Goal: Task Accomplishment & Management: Manage account settings

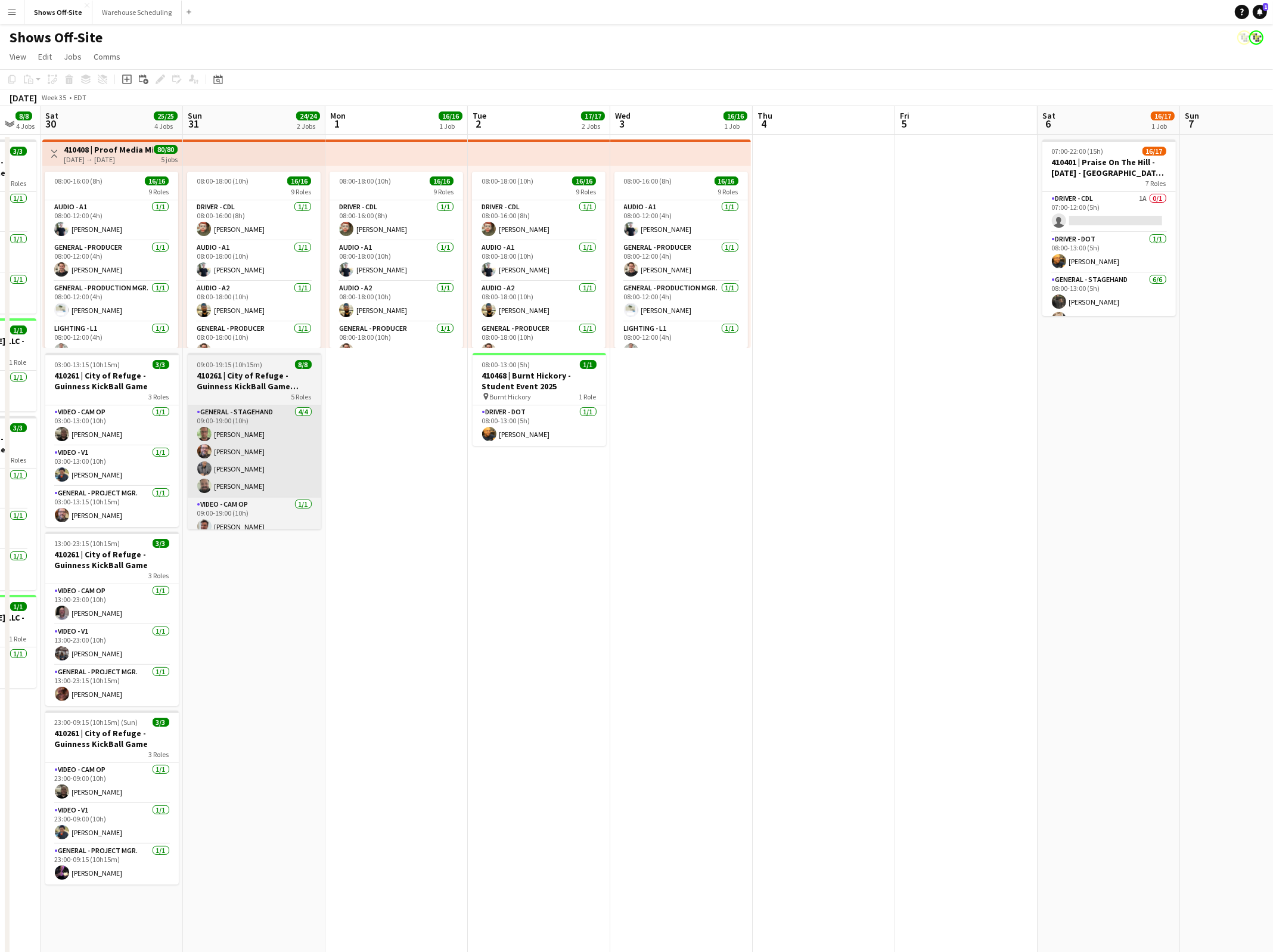
scroll to position [0, 239]
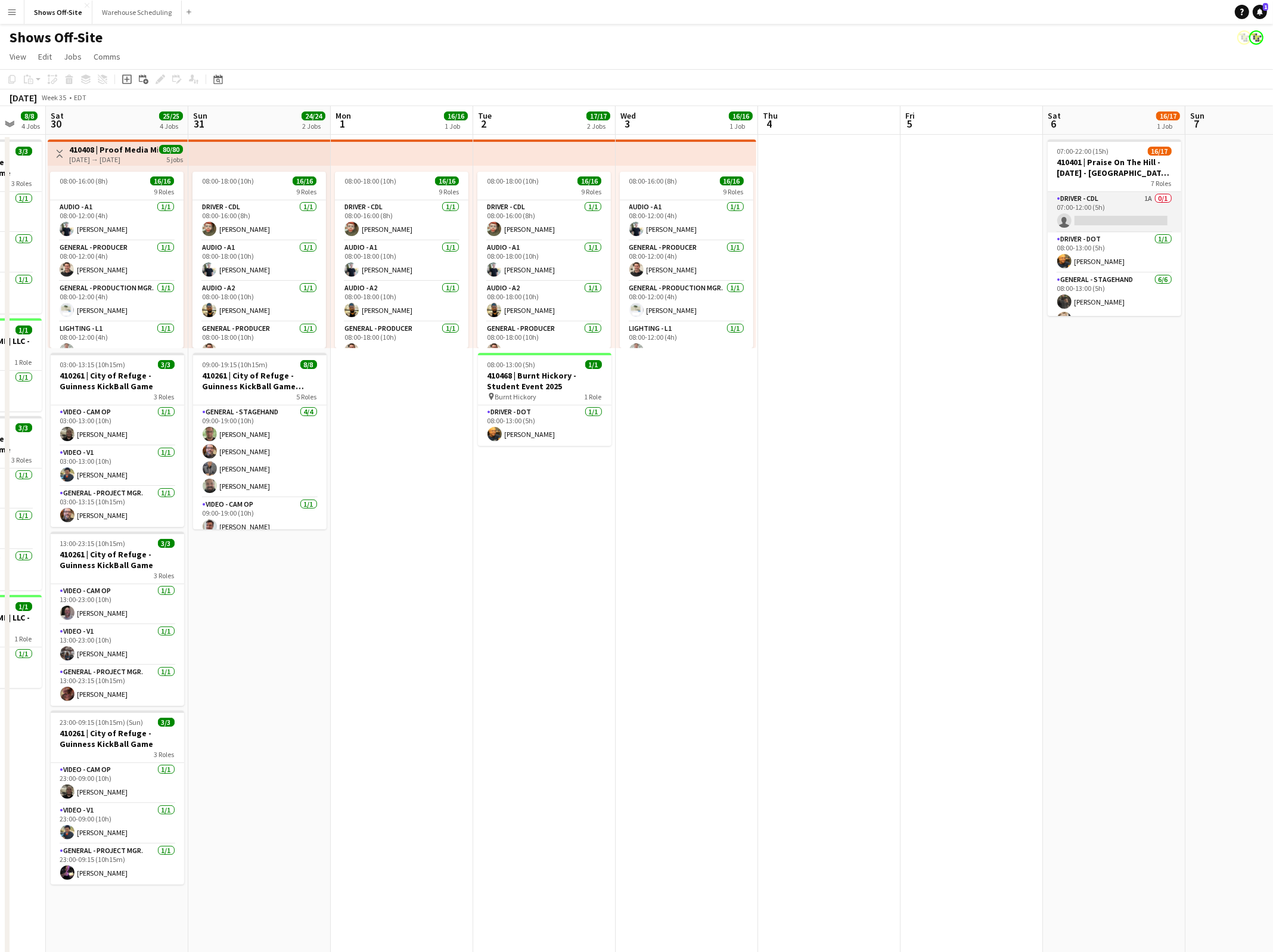
click at [1132, 199] on app-card-role "Driver - CDL 1A 0/1 07:00-12:00 (5h) single-neutral-actions" at bounding box center [1114, 213] width 134 height 41
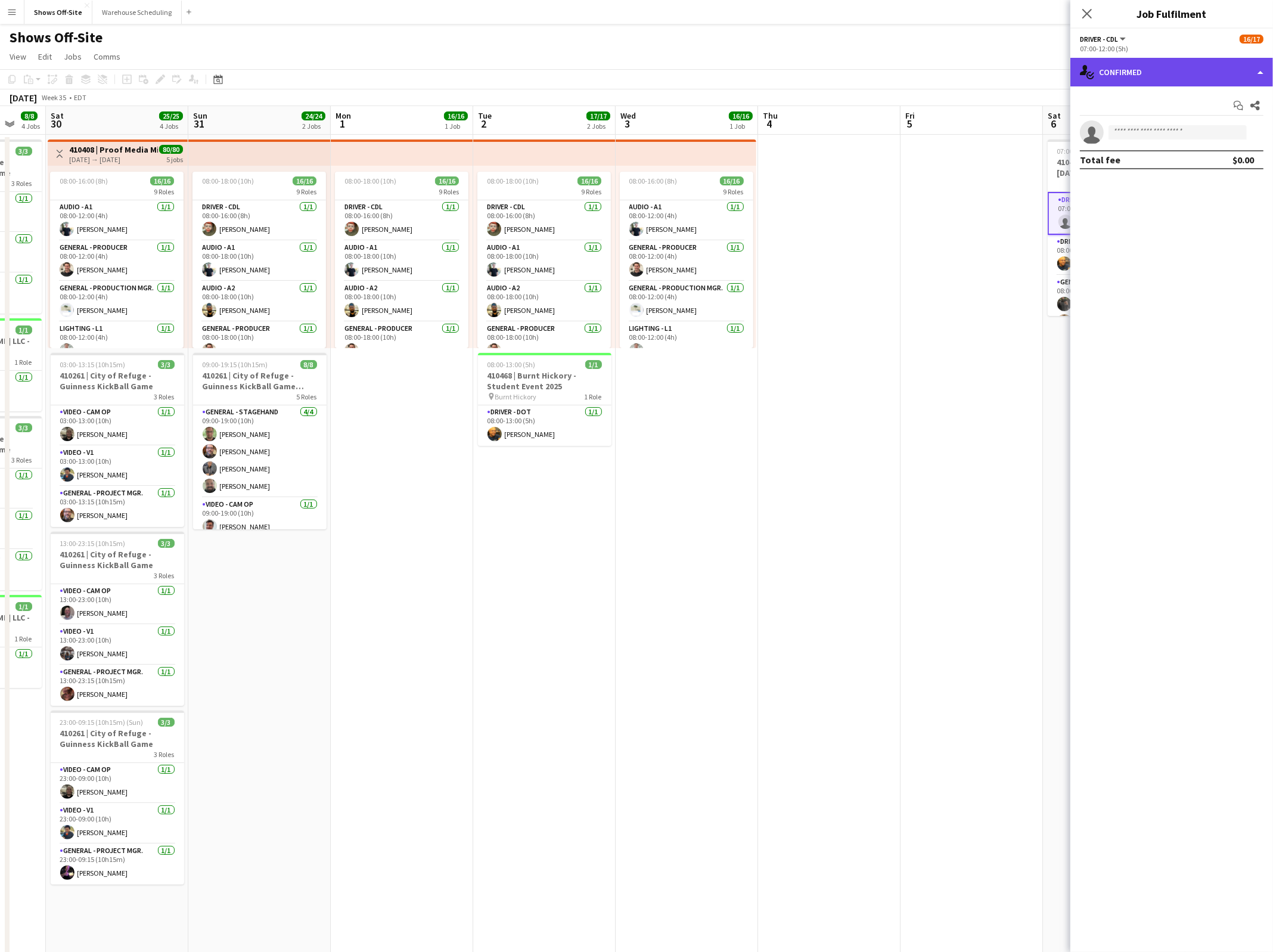
click at [1205, 71] on div "single-neutral-actions-check-2 Confirmed" at bounding box center [1172, 72] width 203 height 28
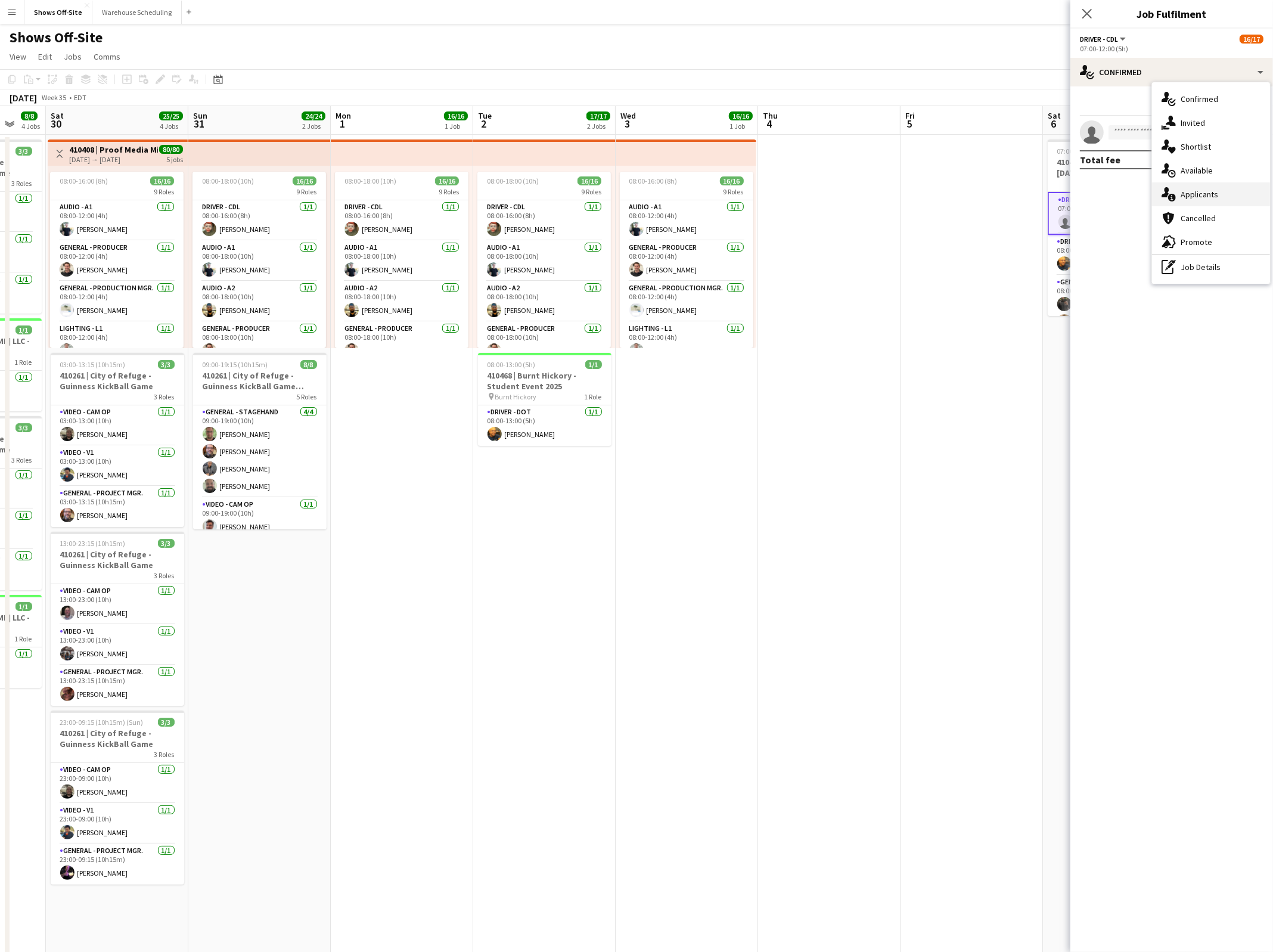
click at [1212, 185] on div "single-neutral-actions-information Applicants" at bounding box center [1211, 194] width 118 height 24
click at [945, 278] on app-date-cell at bounding box center [972, 771] width 143 height 1272
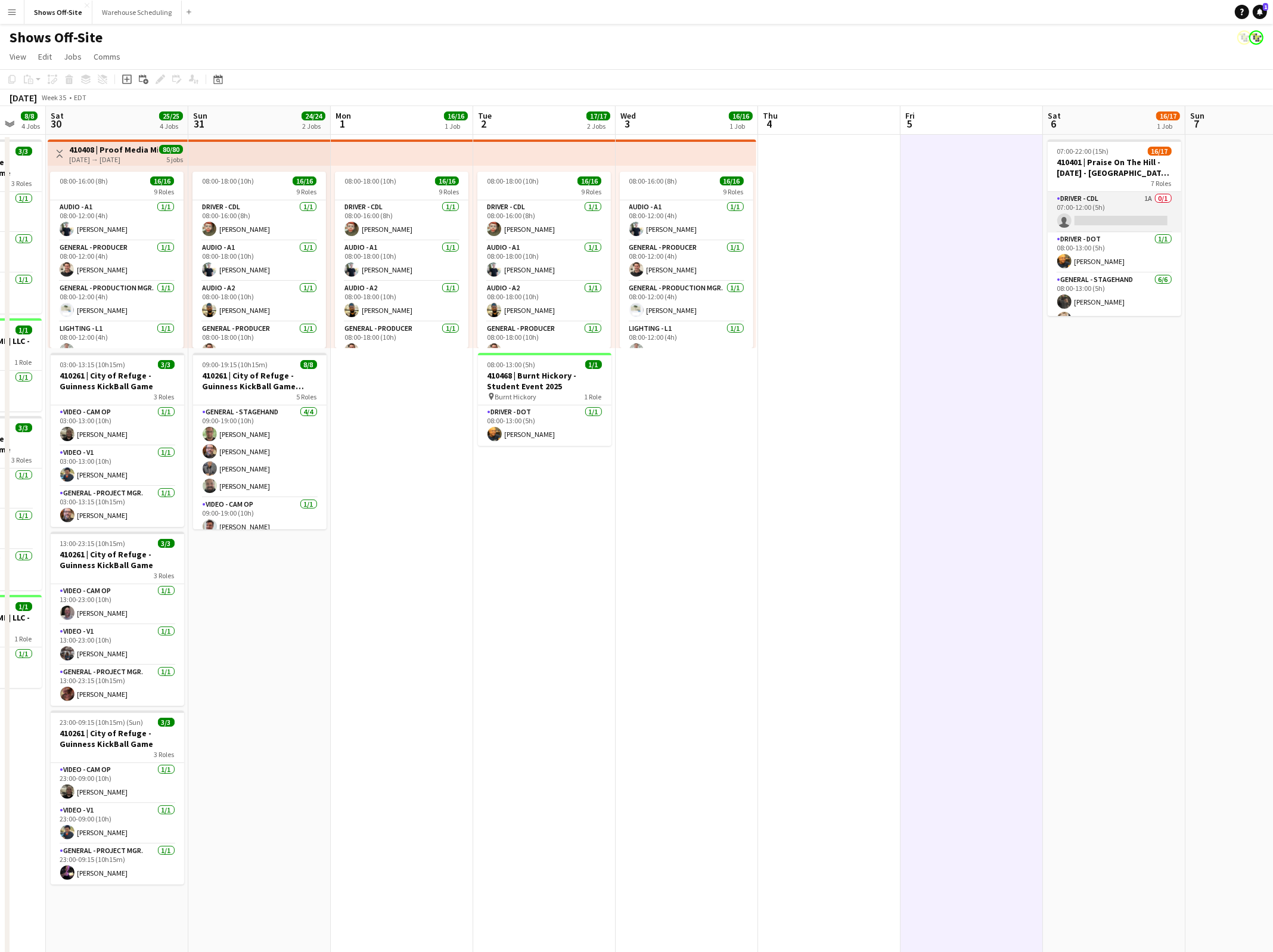
click at [1082, 204] on app-card-role "Driver - CDL 1A 0/1 07:00-12:00 (5h) single-neutral-actions" at bounding box center [1114, 213] width 134 height 41
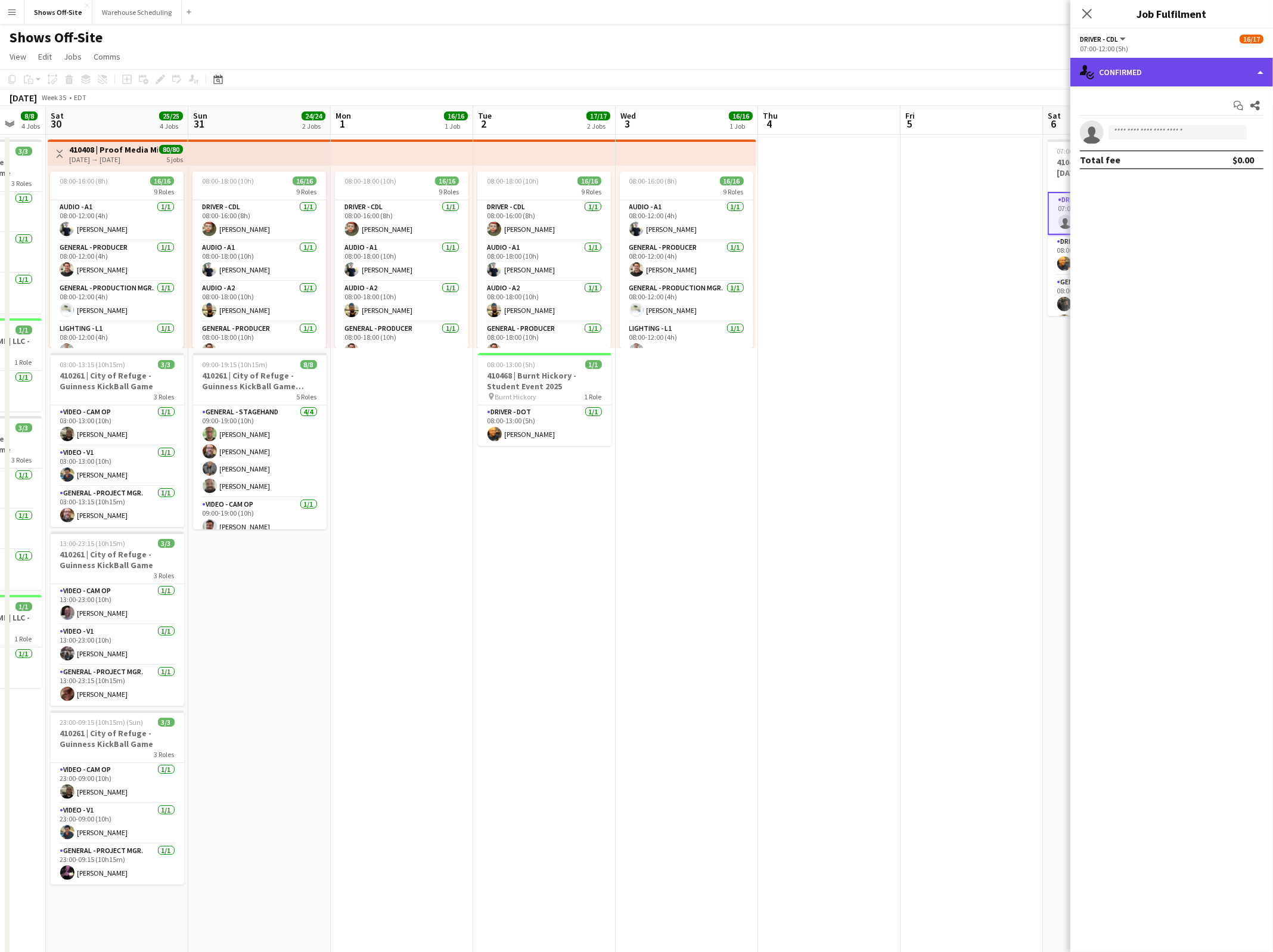
click at [1198, 80] on div "single-neutral-actions-check-2 Confirmed" at bounding box center [1172, 72] width 203 height 28
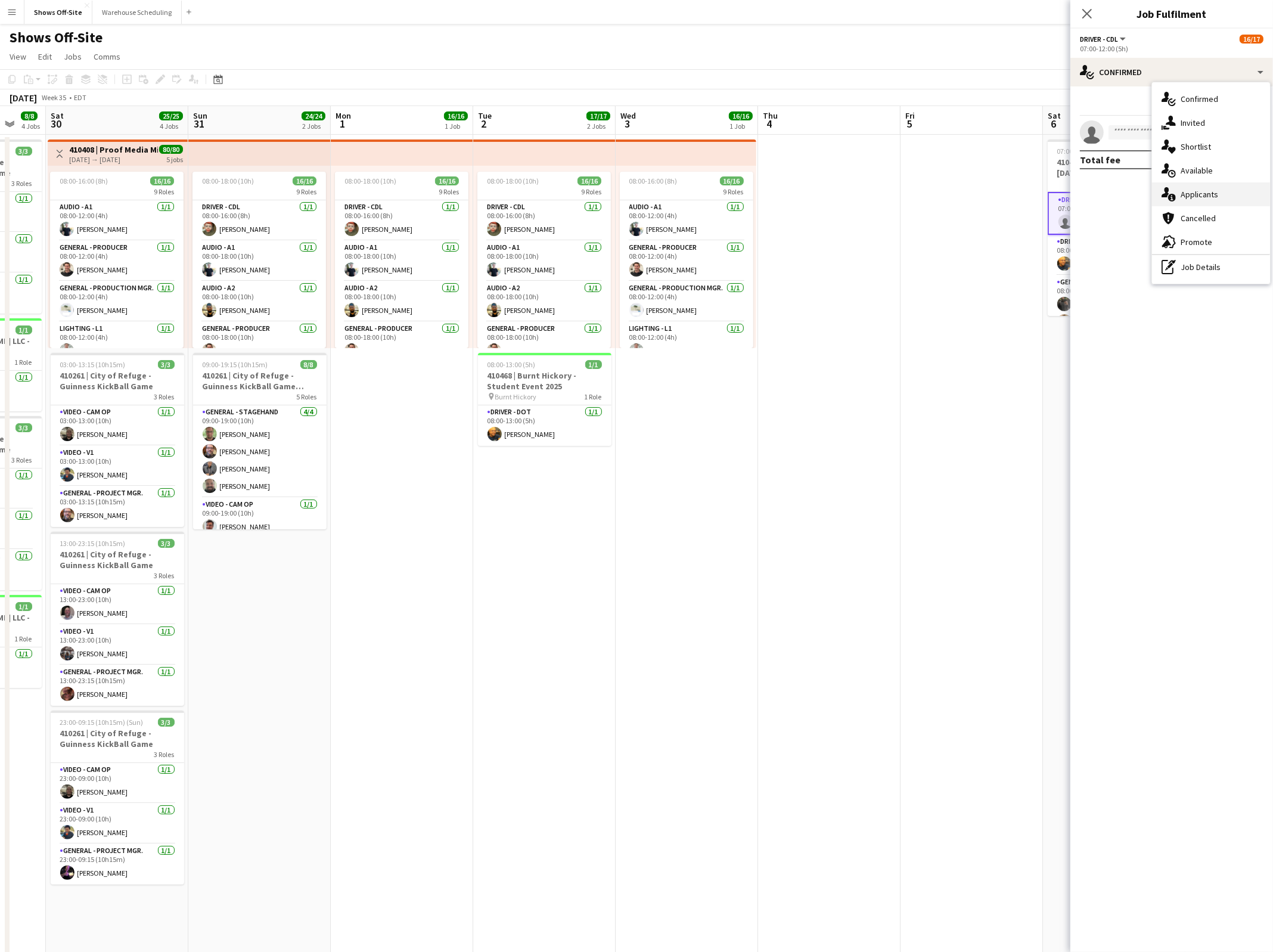
click at [1211, 188] on div "single-neutral-actions-information Applicants" at bounding box center [1211, 194] width 118 height 24
click at [939, 331] on app-date-cell at bounding box center [972, 771] width 143 height 1272
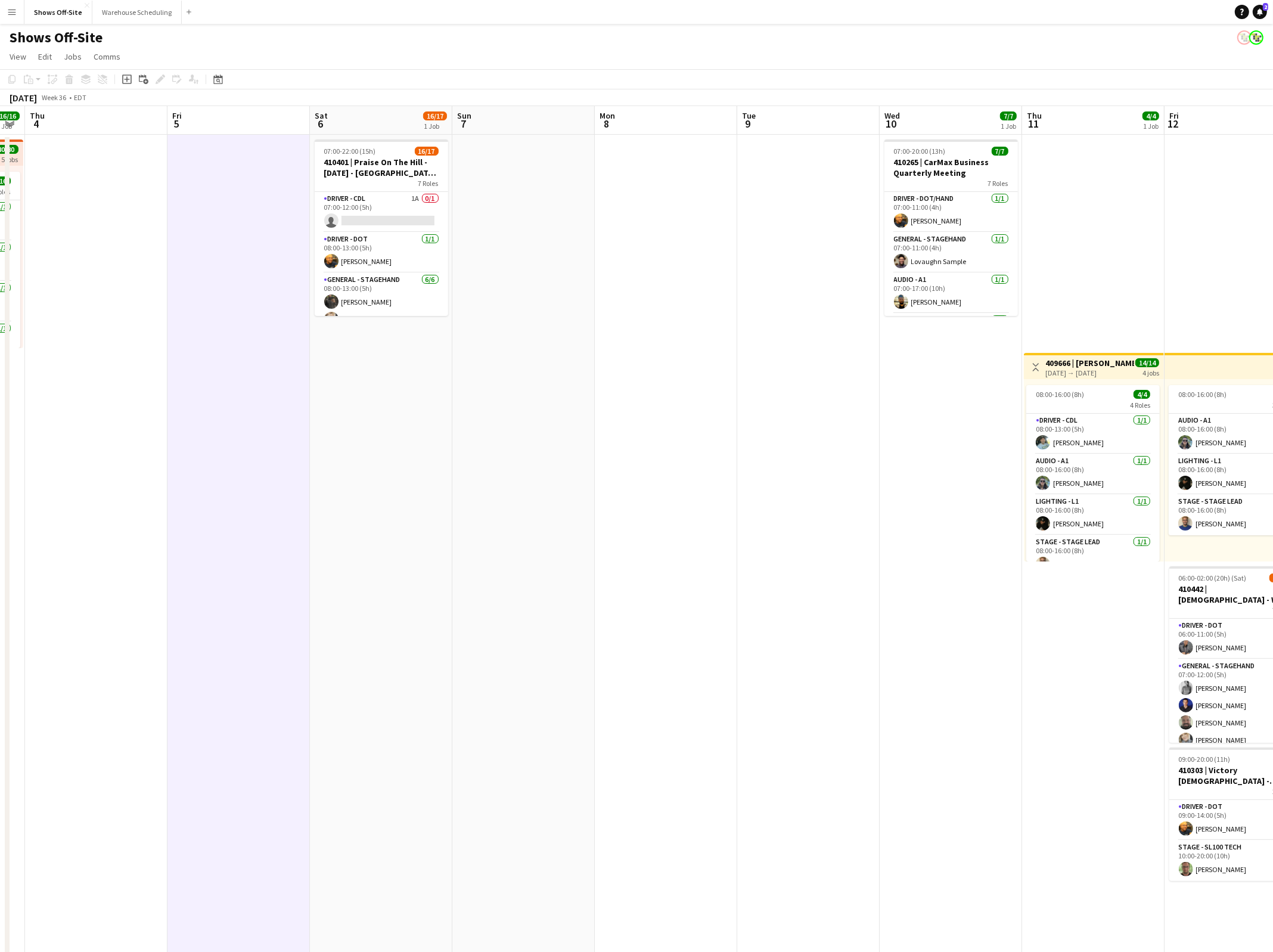
scroll to position [0, 252]
